Goal: Task Accomplishment & Management: Manage account settings

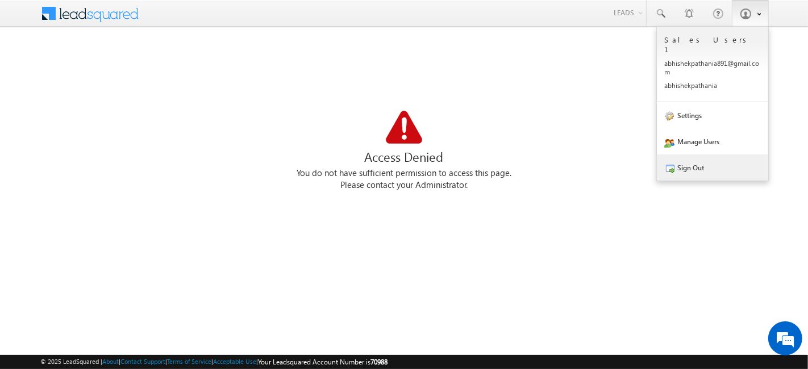
click at [694, 155] on link "Sign Out" at bounding box center [712, 168] width 111 height 26
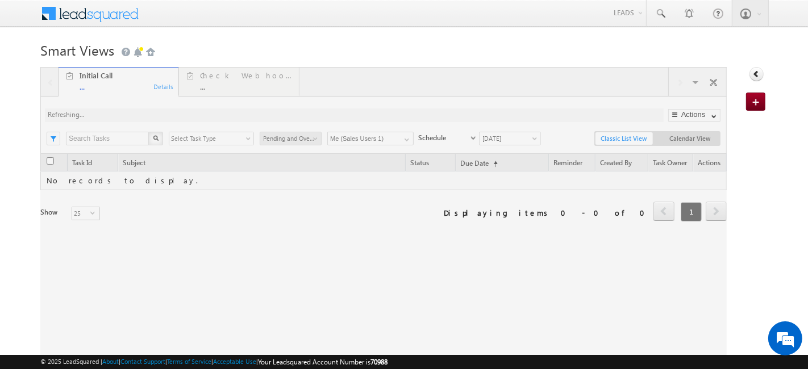
click at [761, 76] on body "Menu Sales Users 1 abhis hekpa thani a891@ gmail .com hekpa" at bounding box center [404, 185] width 808 height 370
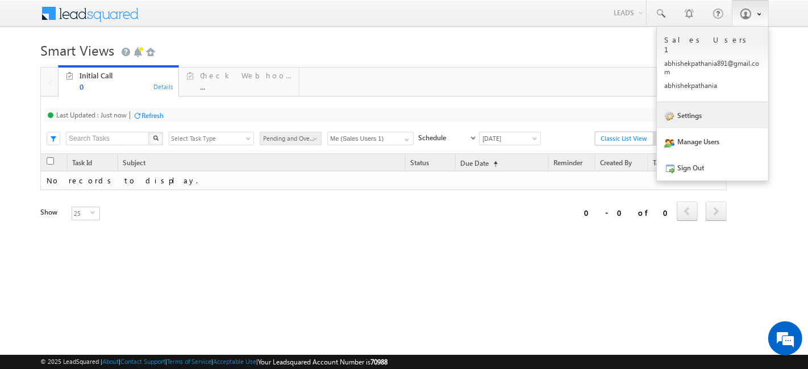
click at [699, 106] on link "Settings" at bounding box center [712, 115] width 111 height 26
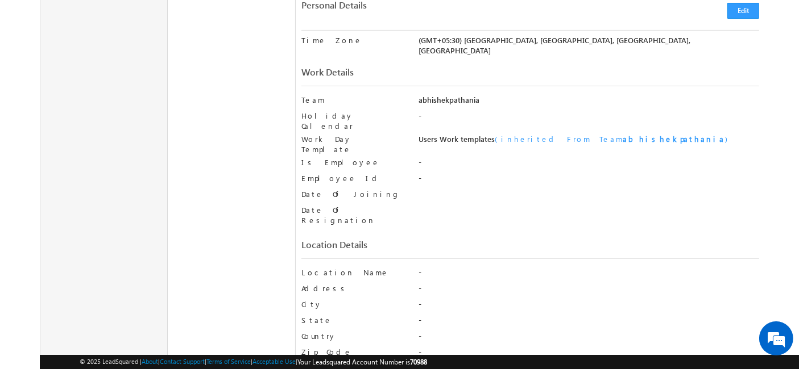
scroll to position [738, 0]
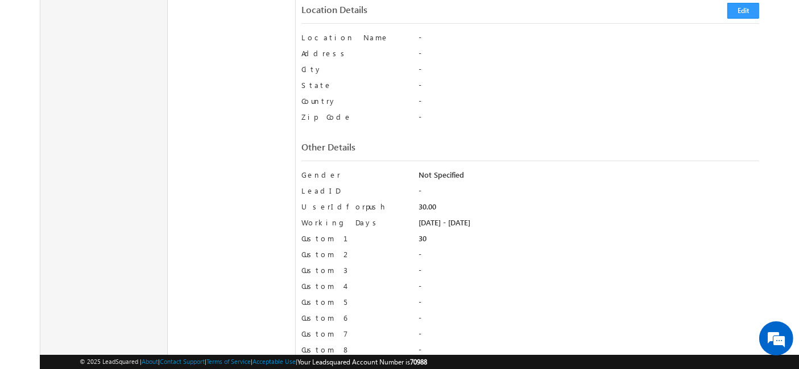
drag, startPoint x: 302, startPoint y: 85, endPoint x: 462, endPoint y: 362, distance: 319.4
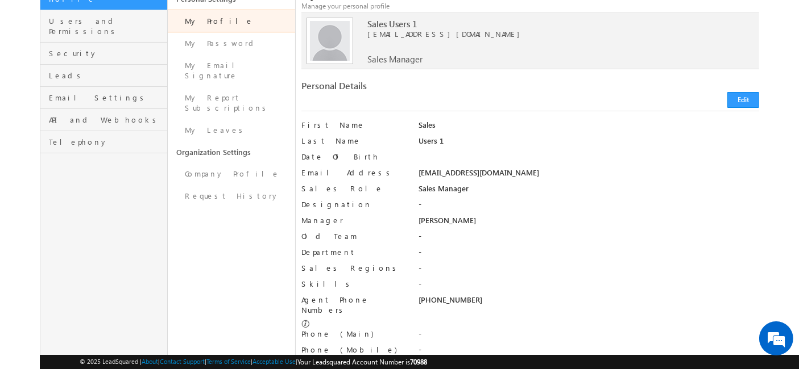
scroll to position [0, 0]
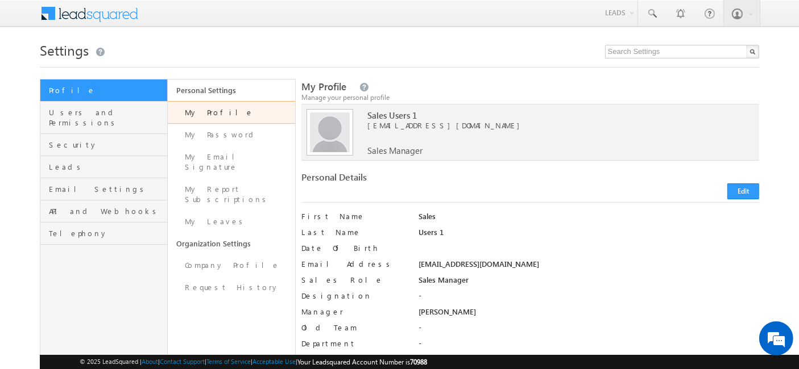
click at [402, 118] on span "Sales Users 1" at bounding box center [550, 115] width 366 height 10
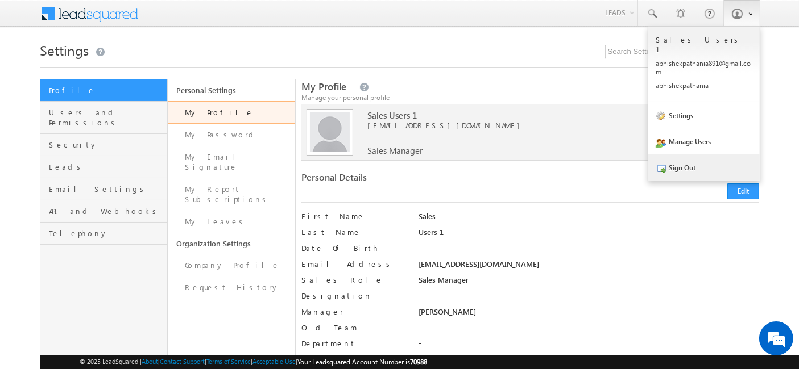
click at [700, 159] on link "Sign Out" at bounding box center [703, 168] width 111 height 26
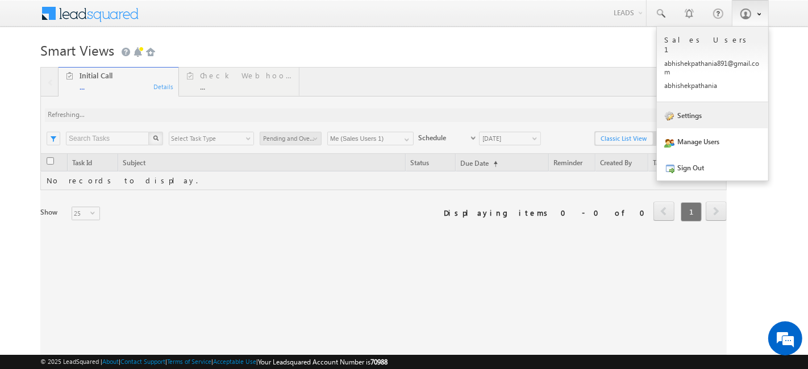
click at [699, 102] on link "Settings" at bounding box center [712, 115] width 111 height 26
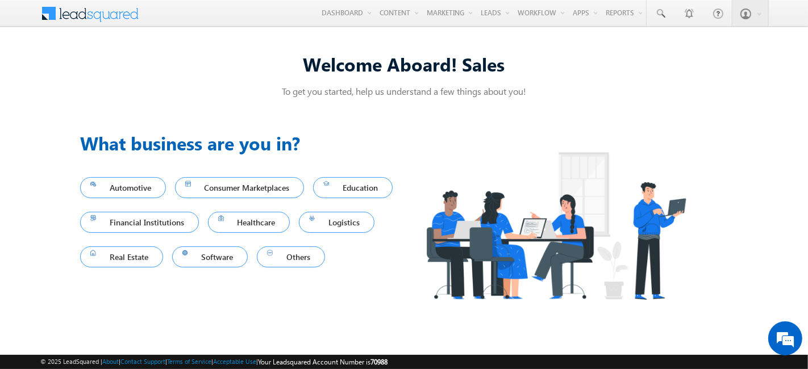
click at [501, 116] on div "Previous What business are you in? Automotive Consumer Marketplaces Education F…" at bounding box center [404, 227] width 648 height 222
